Goal: Share content

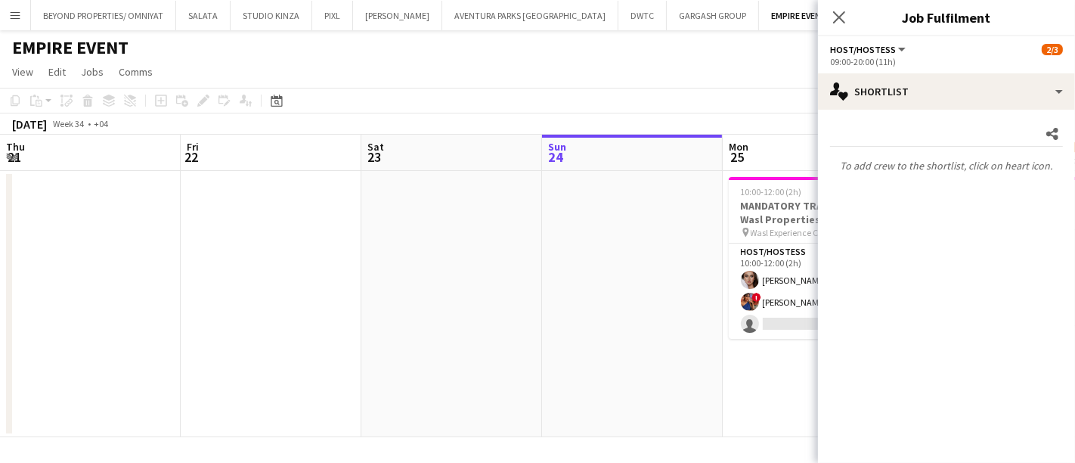
scroll to position [0, 361]
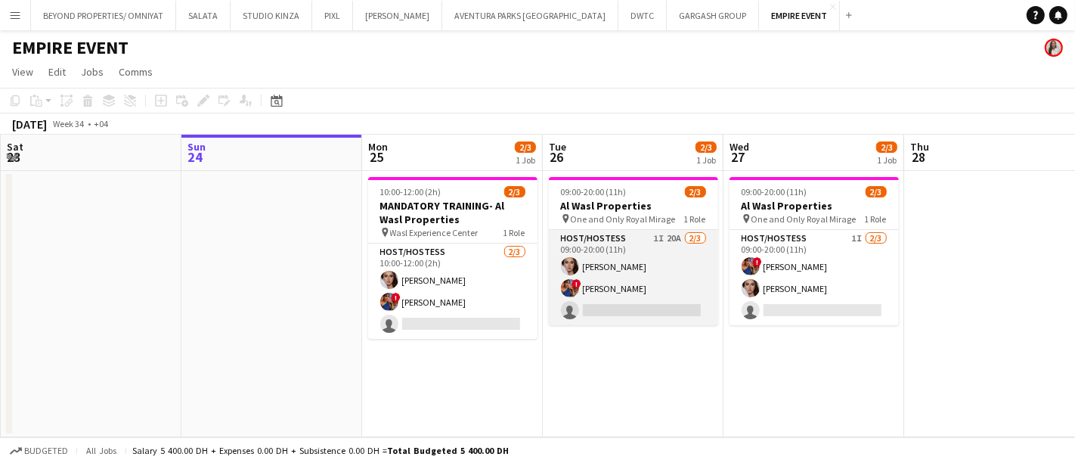
click at [624, 242] on app-card-role "Host/Hostess 1I 20A 2/3 09:00-20:00 (11h) Zinaida Bryk ! Salima Sad single-neut…" at bounding box center [633, 277] width 169 height 95
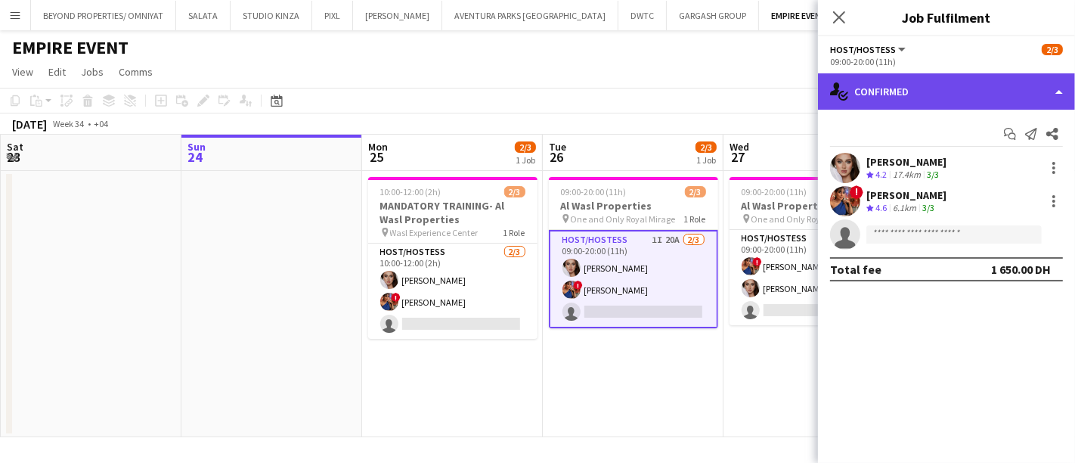
click at [898, 85] on div "single-neutral-actions-check-2 Confirmed" at bounding box center [946, 91] width 257 height 36
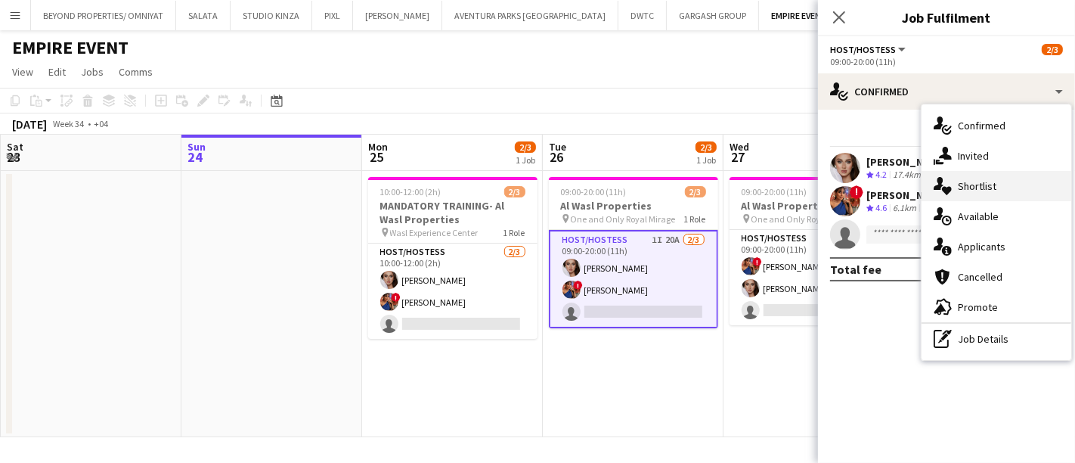
click at [1004, 184] on div "single-neutral-actions-heart Shortlist" at bounding box center [997, 186] width 150 height 30
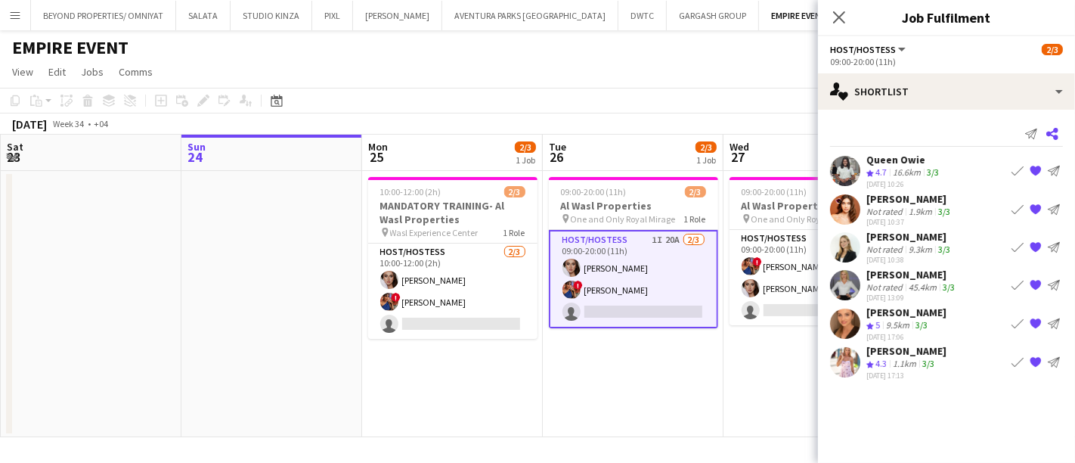
click at [1053, 136] on icon at bounding box center [1053, 134] width 12 height 12
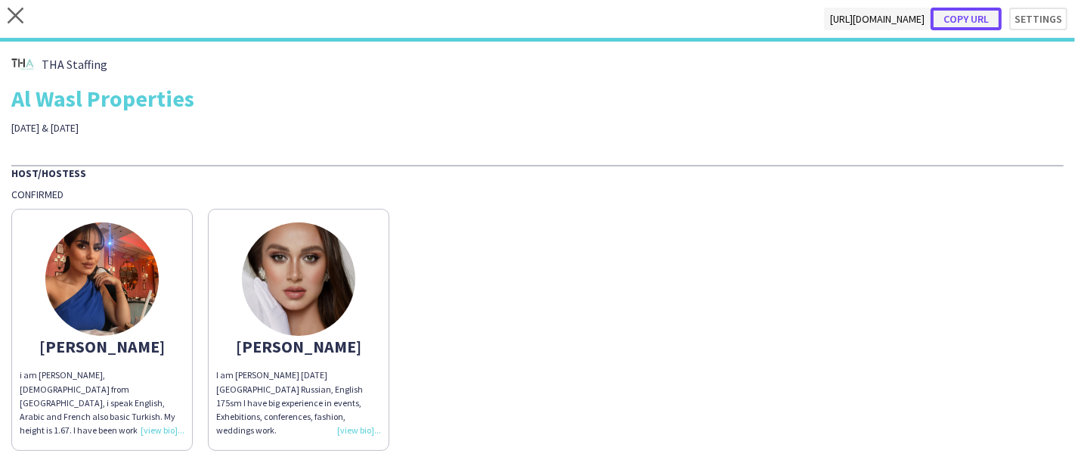
click at [954, 22] on button "Copy url" at bounding box center [966, 19] width 71 height 23
